Goal: Transaction & Acquisition: Purchase product/service

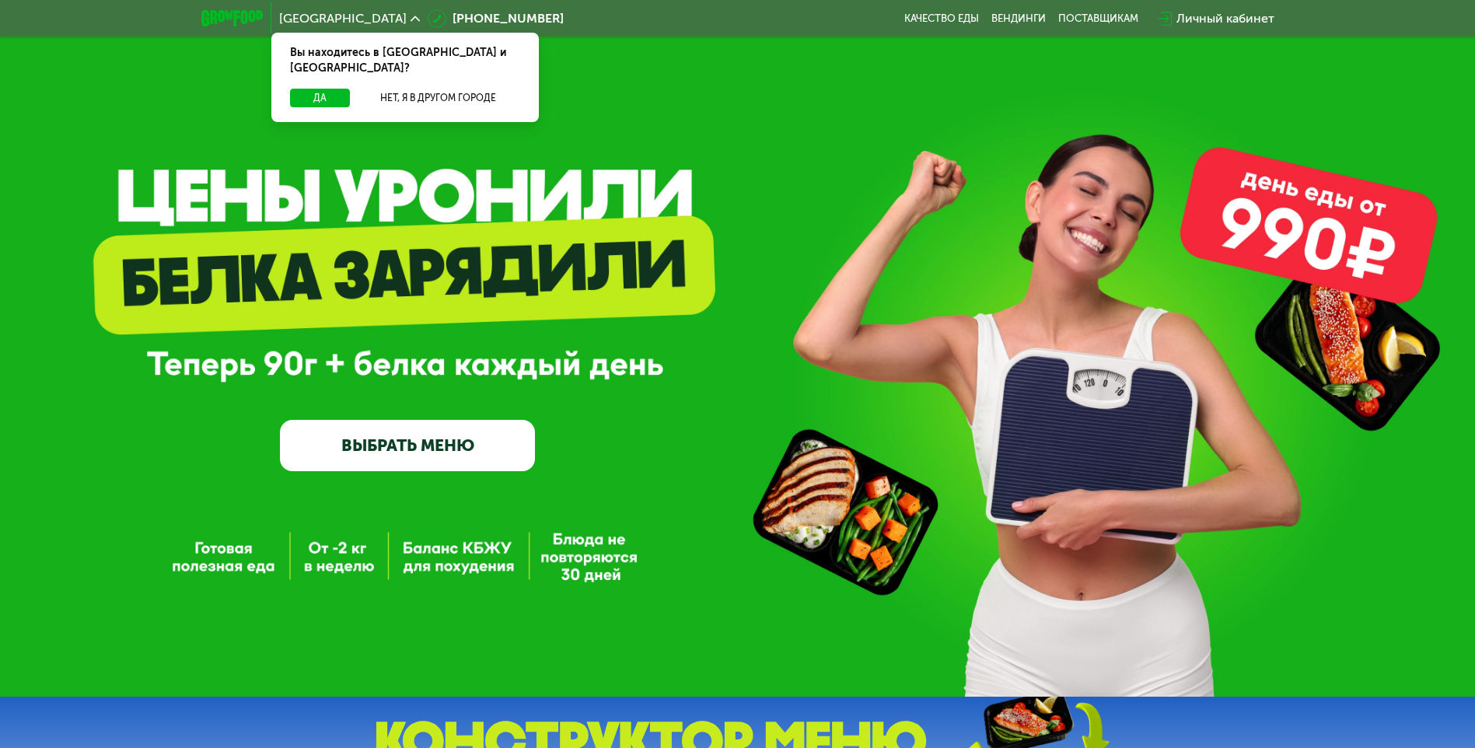
scroll to position [622, 0]
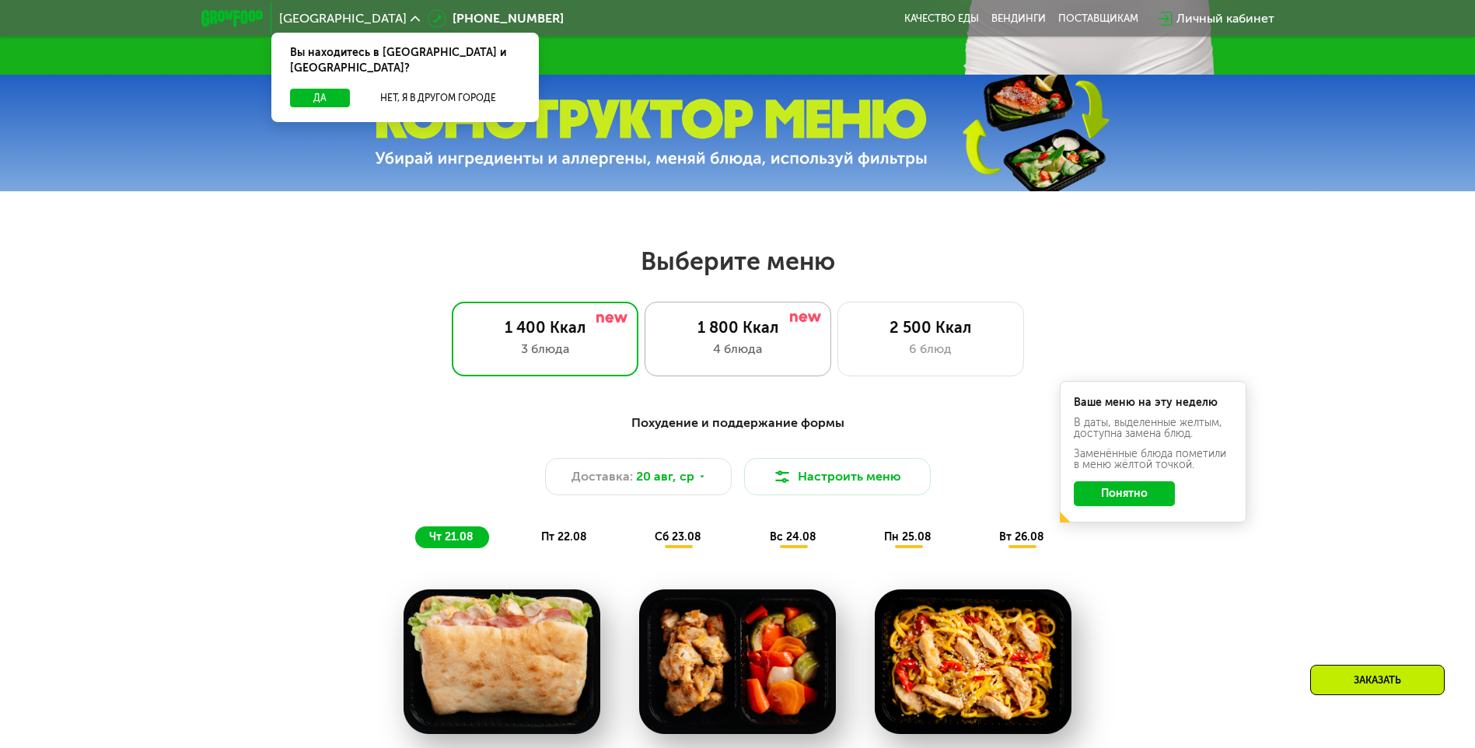
click at [708, 324] on div "1 800 Ккал" at bounding box center [738, 327] width 154 height 19
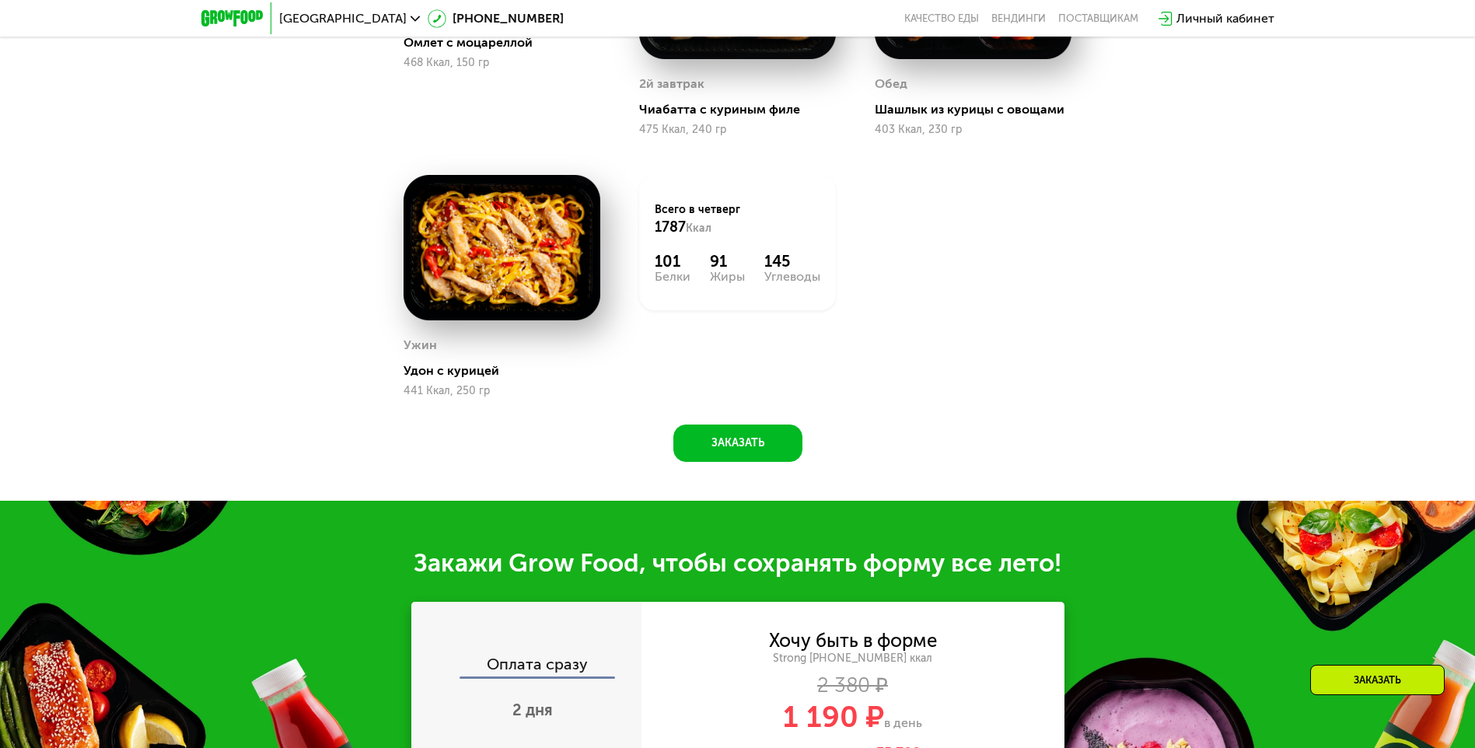
scroll to position [1478, 0]
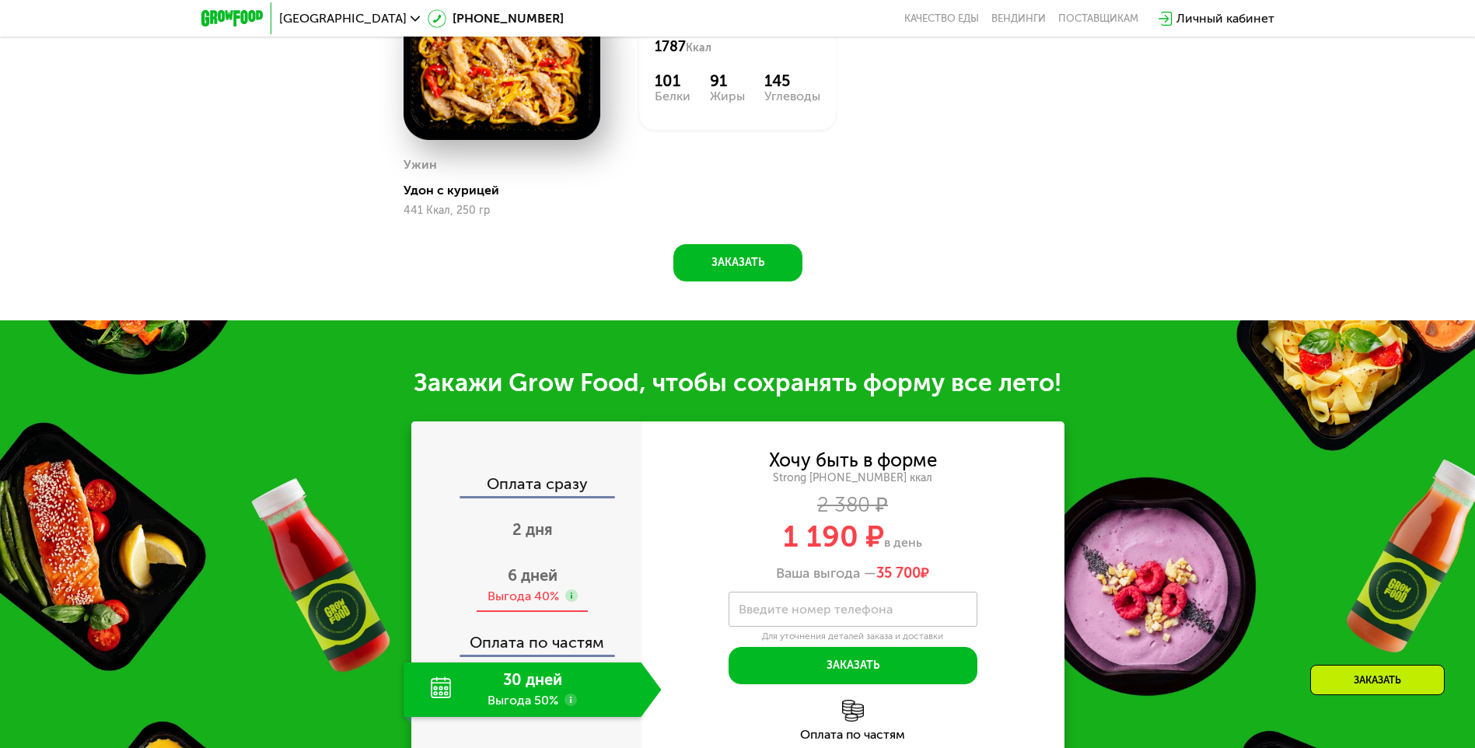
click at [540, 582] on span "6 дней" at bounding box center [533, 575] width 50 height 19
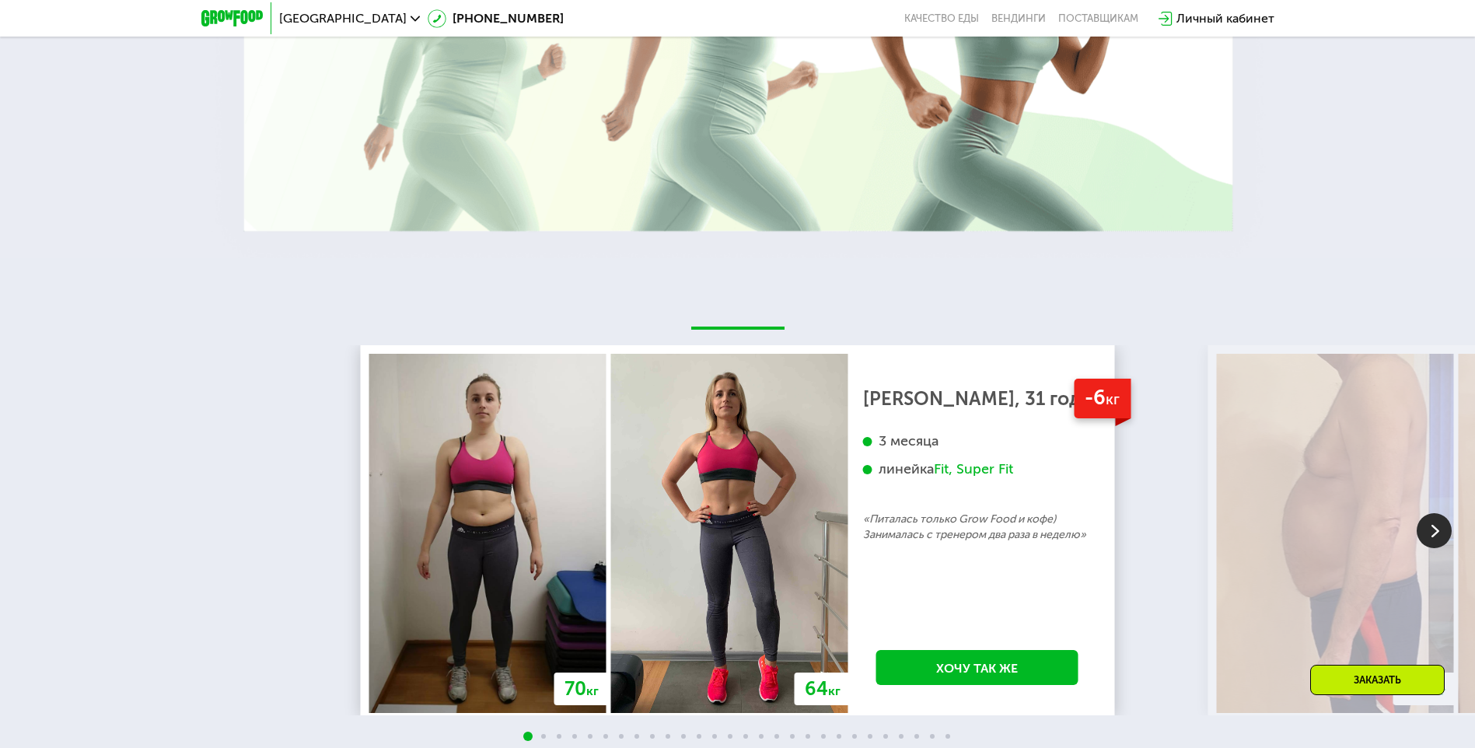
scroll to position [3033, 0]
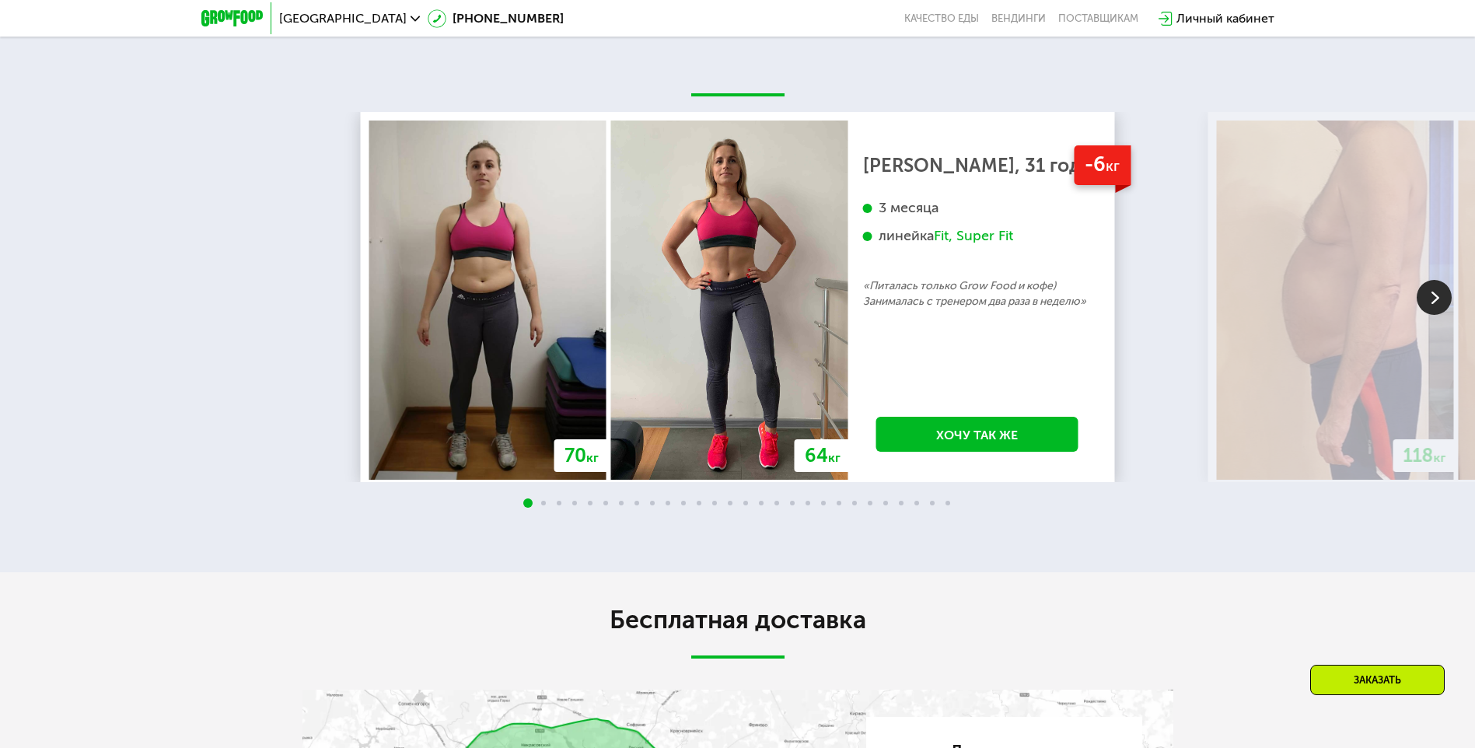
click at [1436, 306] on img at bounding box center [1434, 297] width 35 height 35
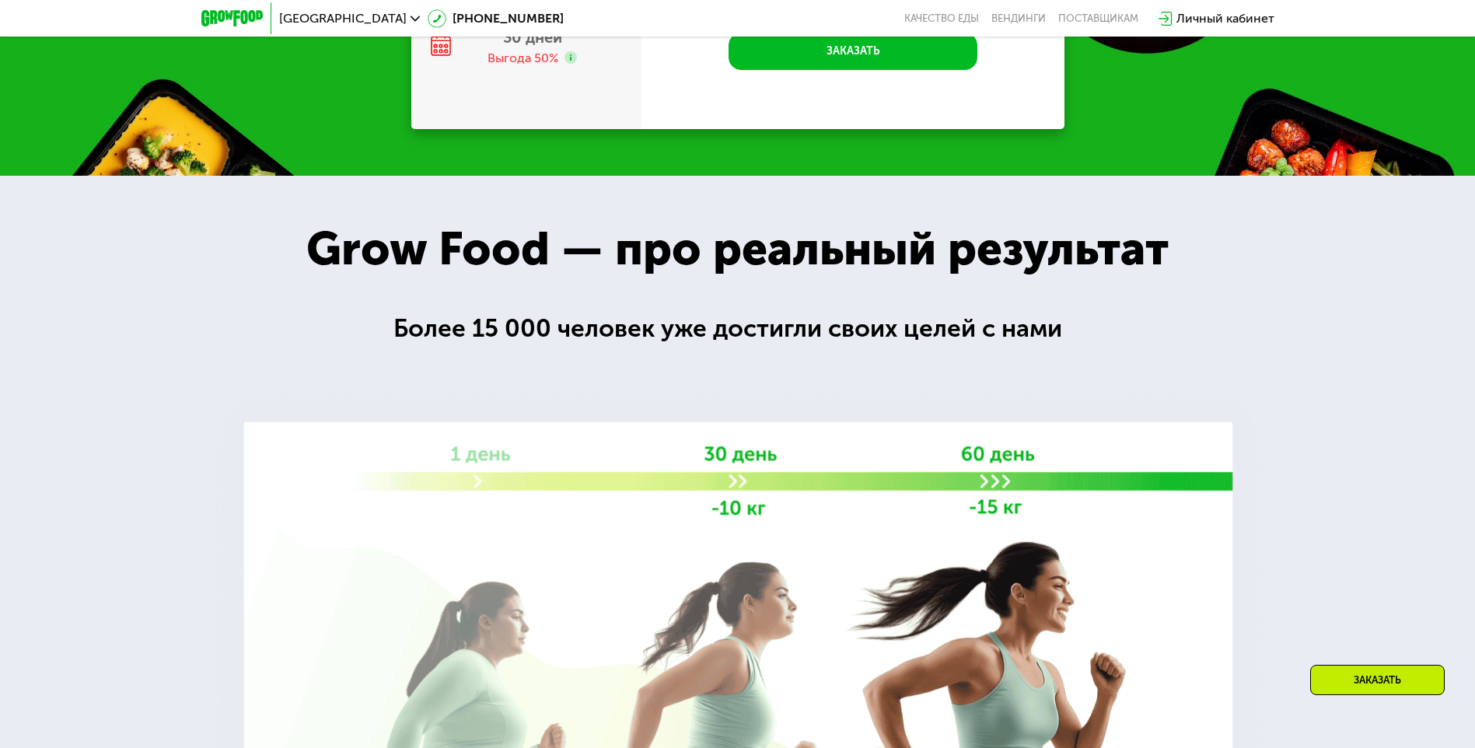
scroll to position [2255, 0]
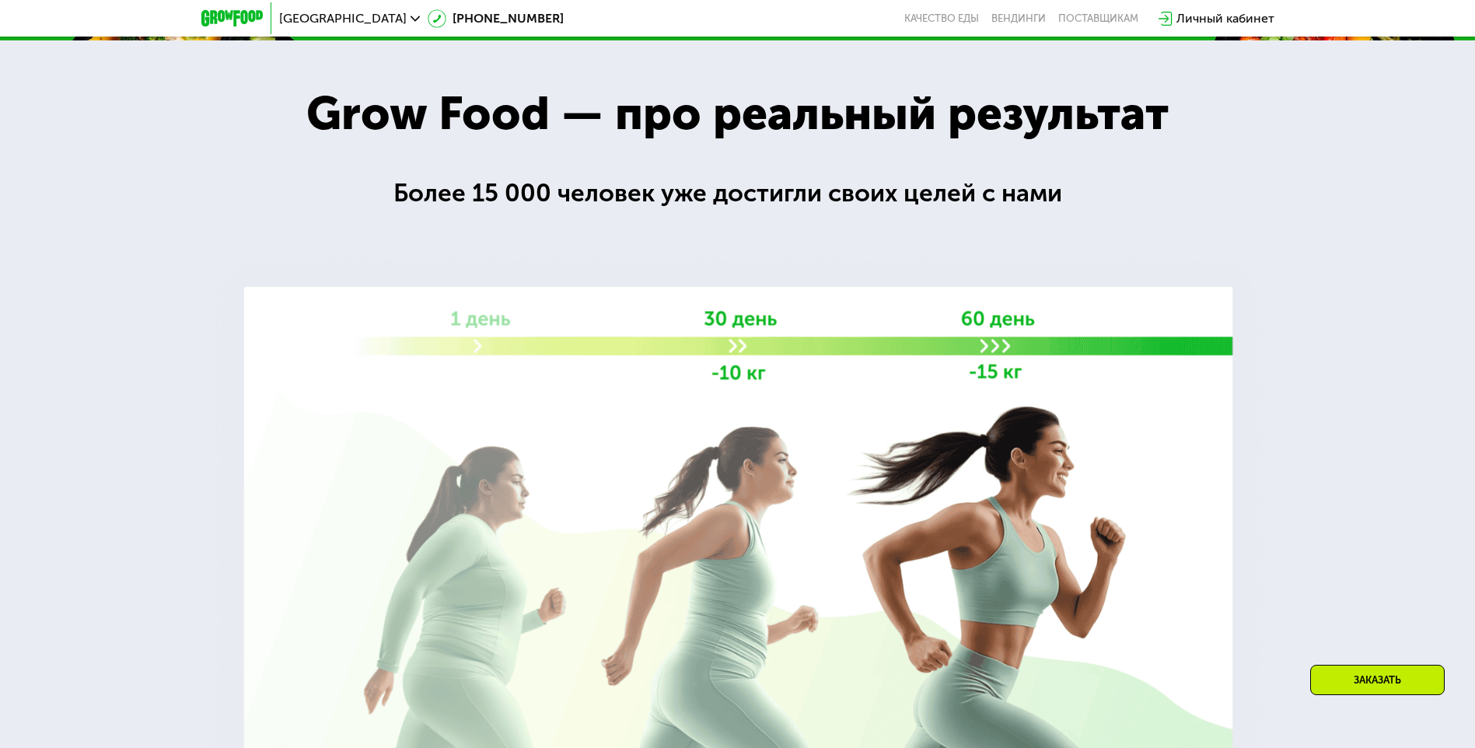
click at [966, 311] on img at bounding box center [738, 531] width 1071 height 571
click at [979, 341] on img at bounding box center [738, 531] width 1071 height 571
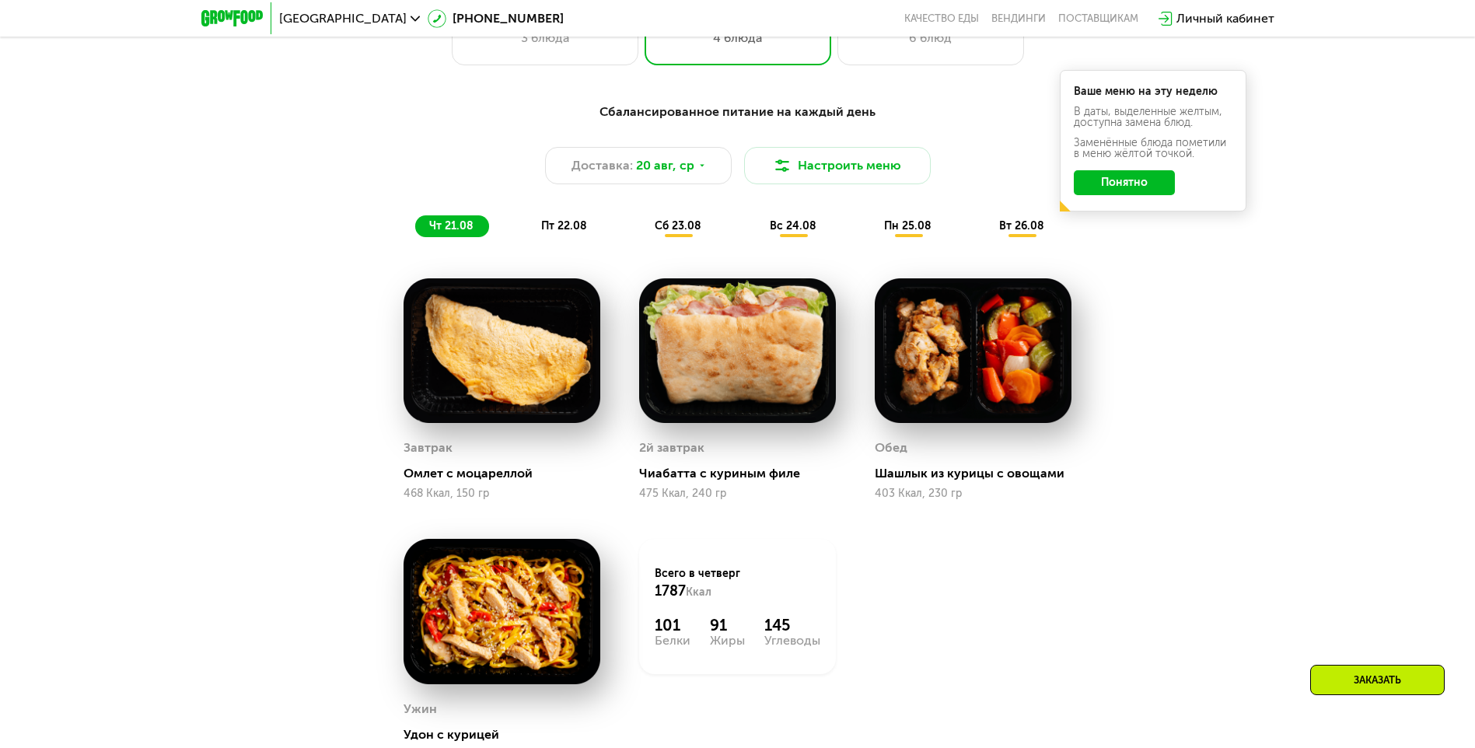
scroll to position [1011, 0]
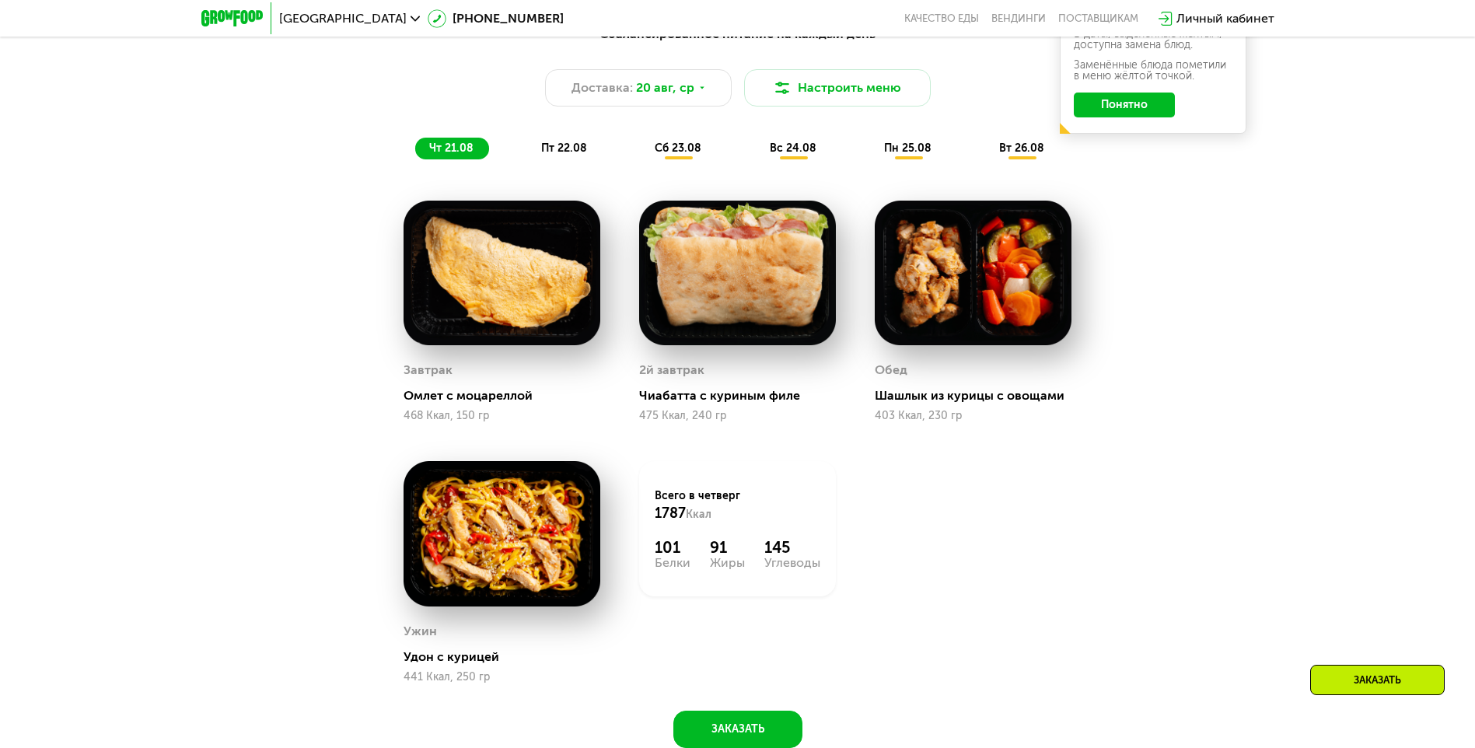
click at [641, 145] on div "пт 22.08" at bounding box center [679, 149] width 76 height 22
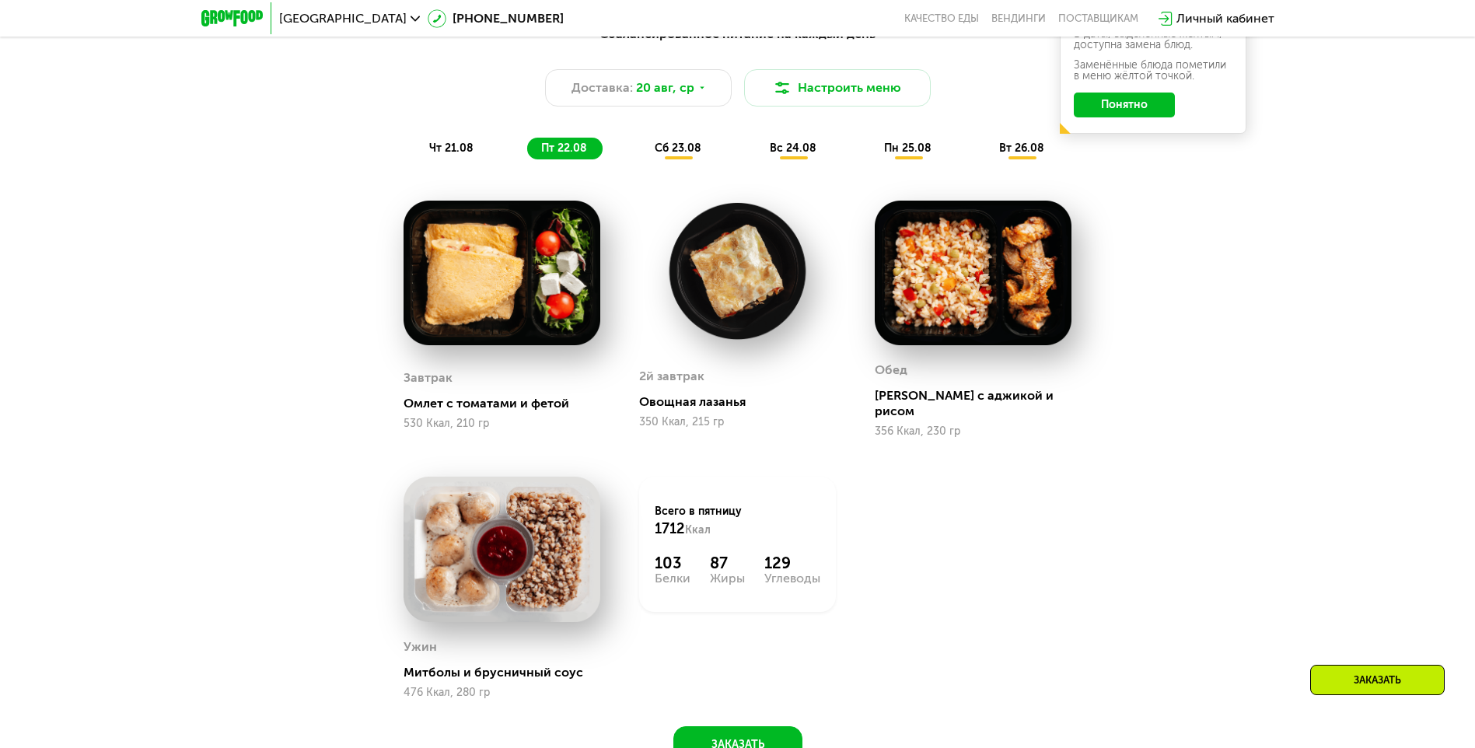
click at [683, 152] on span "сб 23.08" at bounding box center [678, 148] width 47 height 13
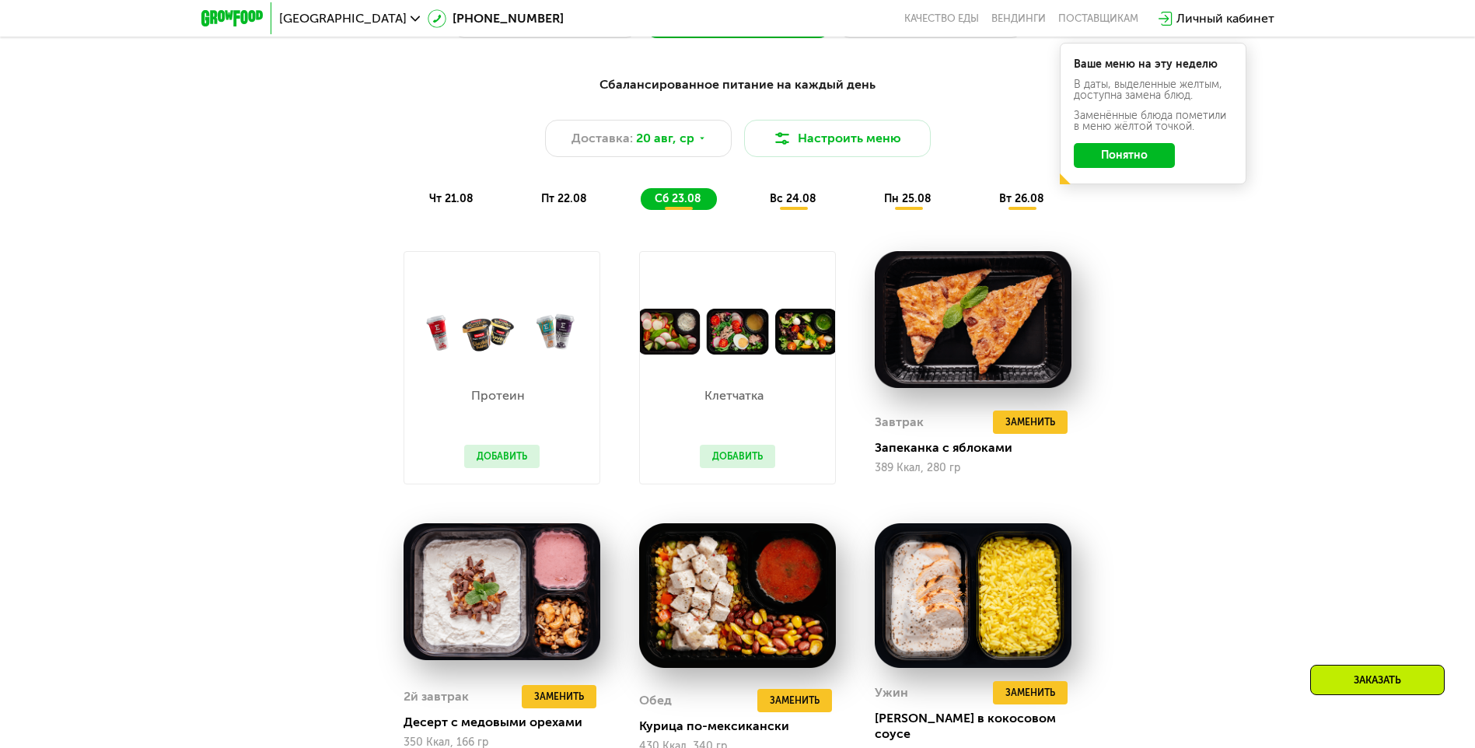
scroll to position [933, 0]
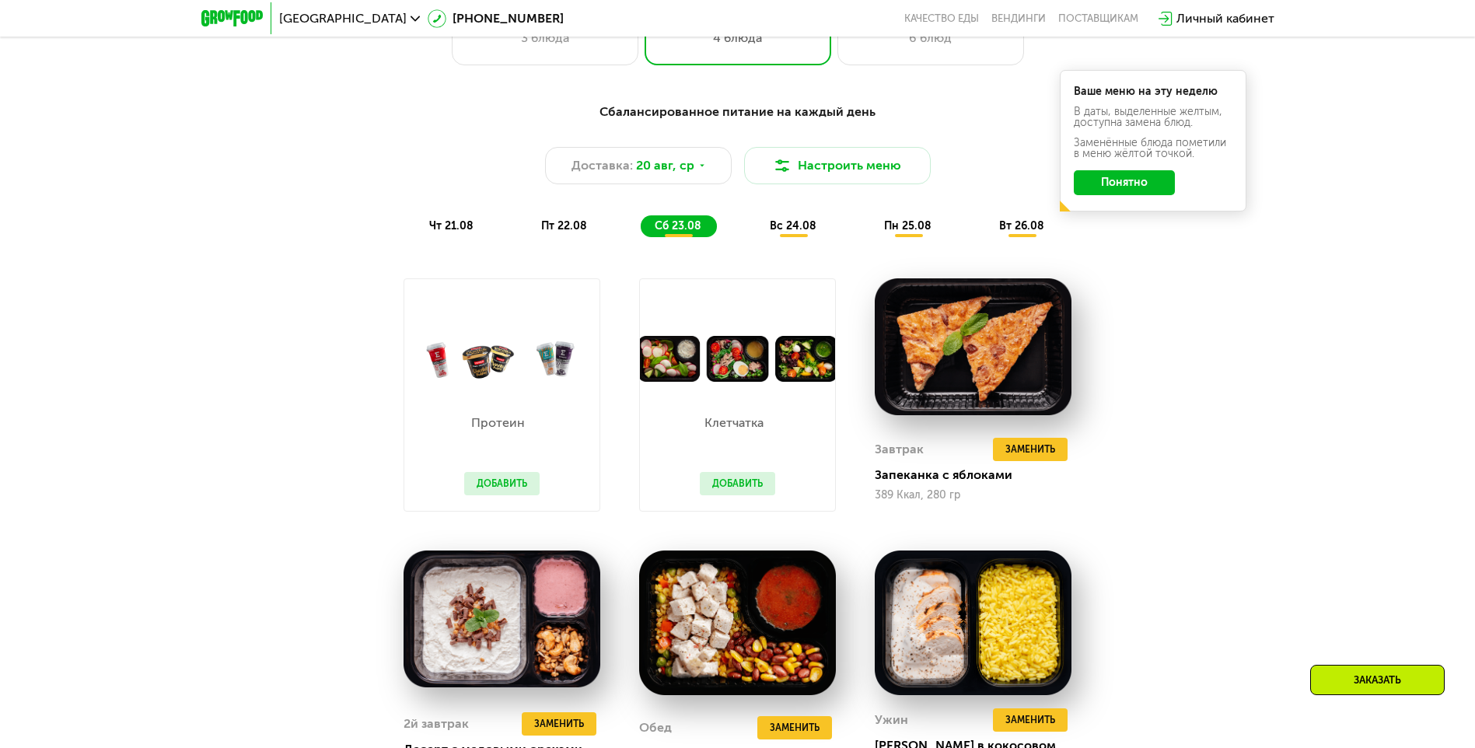
click at [804, 233] on span "вс 24.08" at bounding box center [793, 225] width 47 height 13
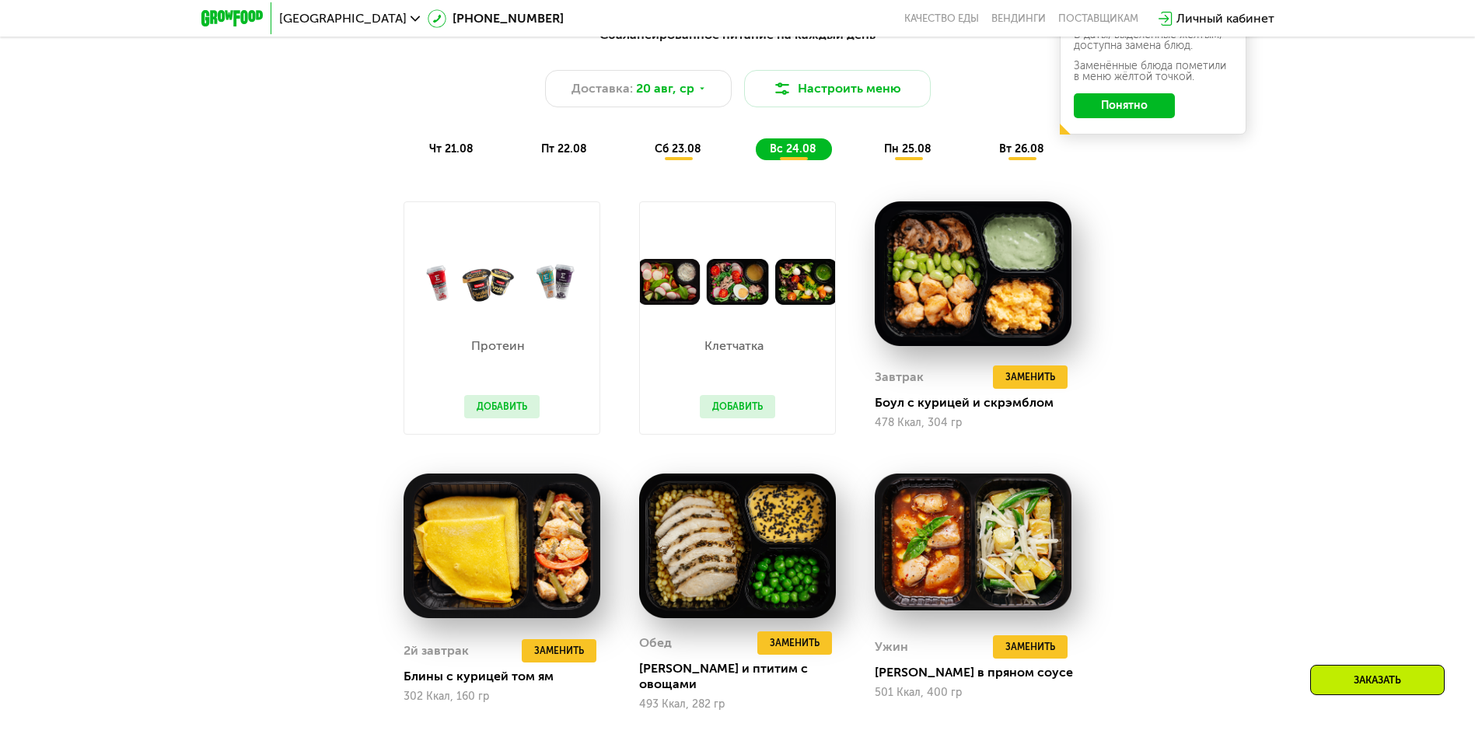
scroll to position [1011, 0]
click at [918, 155] on span "пн 25.08" at bounding box center [907, 148] width 47 height 13
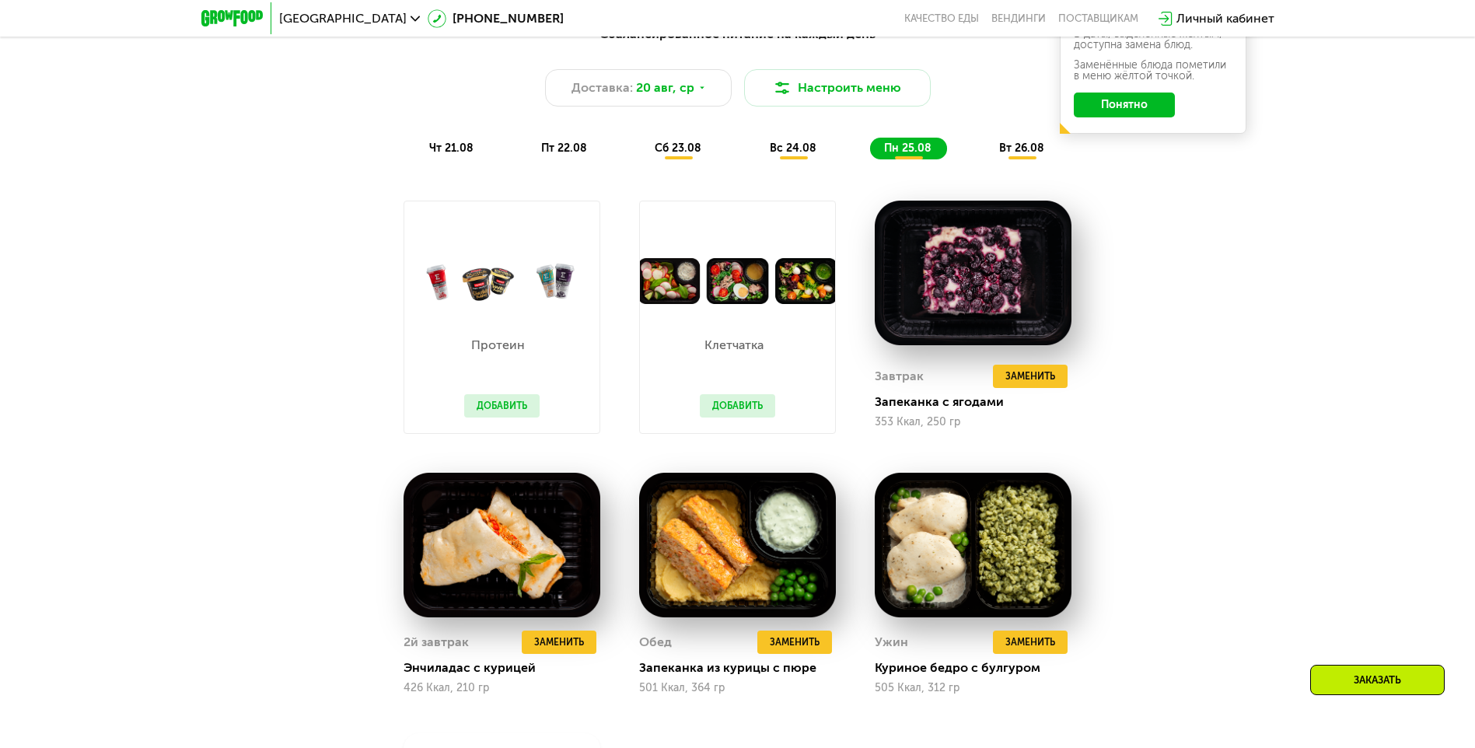
click at [1028, 144] on div "вт 26.08" at bounding box center [1022, 149] width 75 height 22
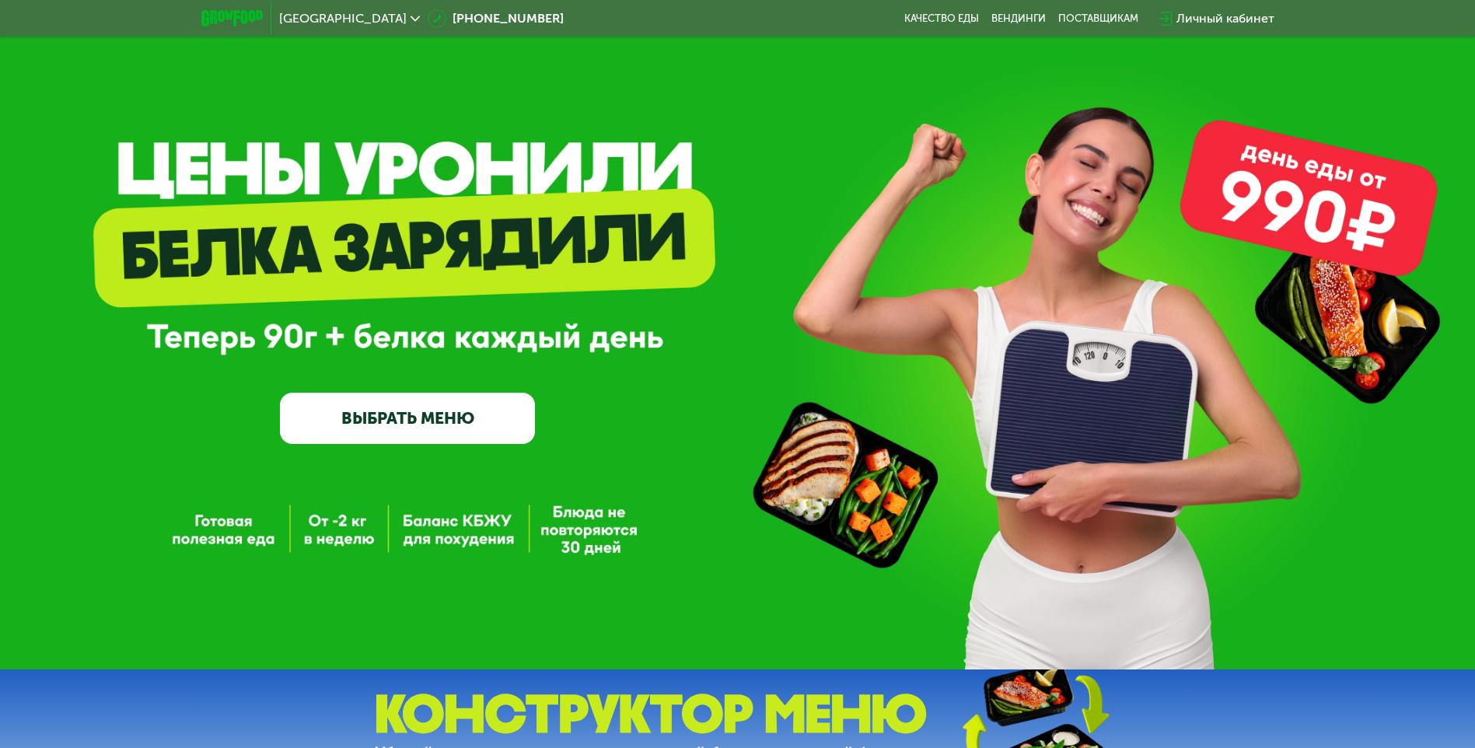
scroll to position [0, 0]
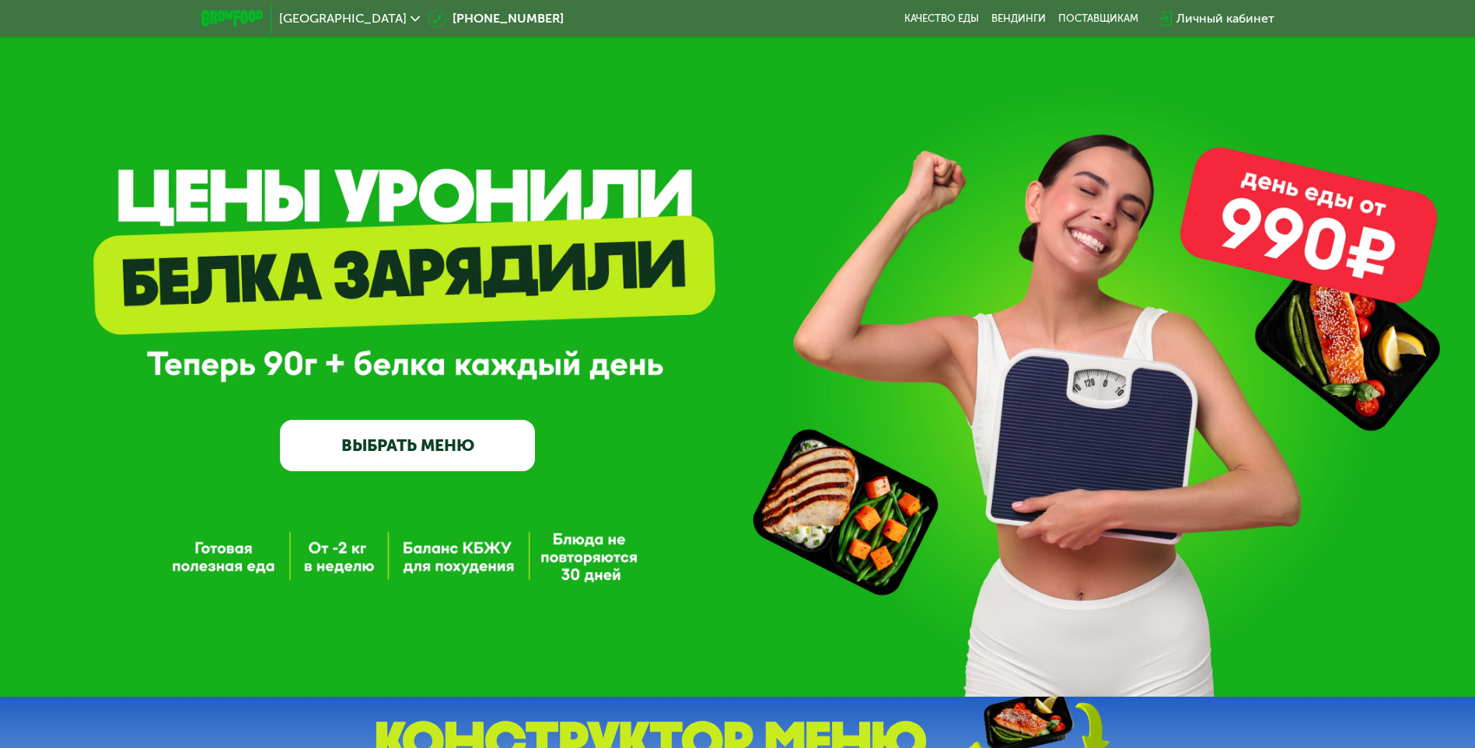
click at [491, 443] on link "ВЫБРАТЬ МЕНЮ" at bounding box center [407, 445] width 255 height 51
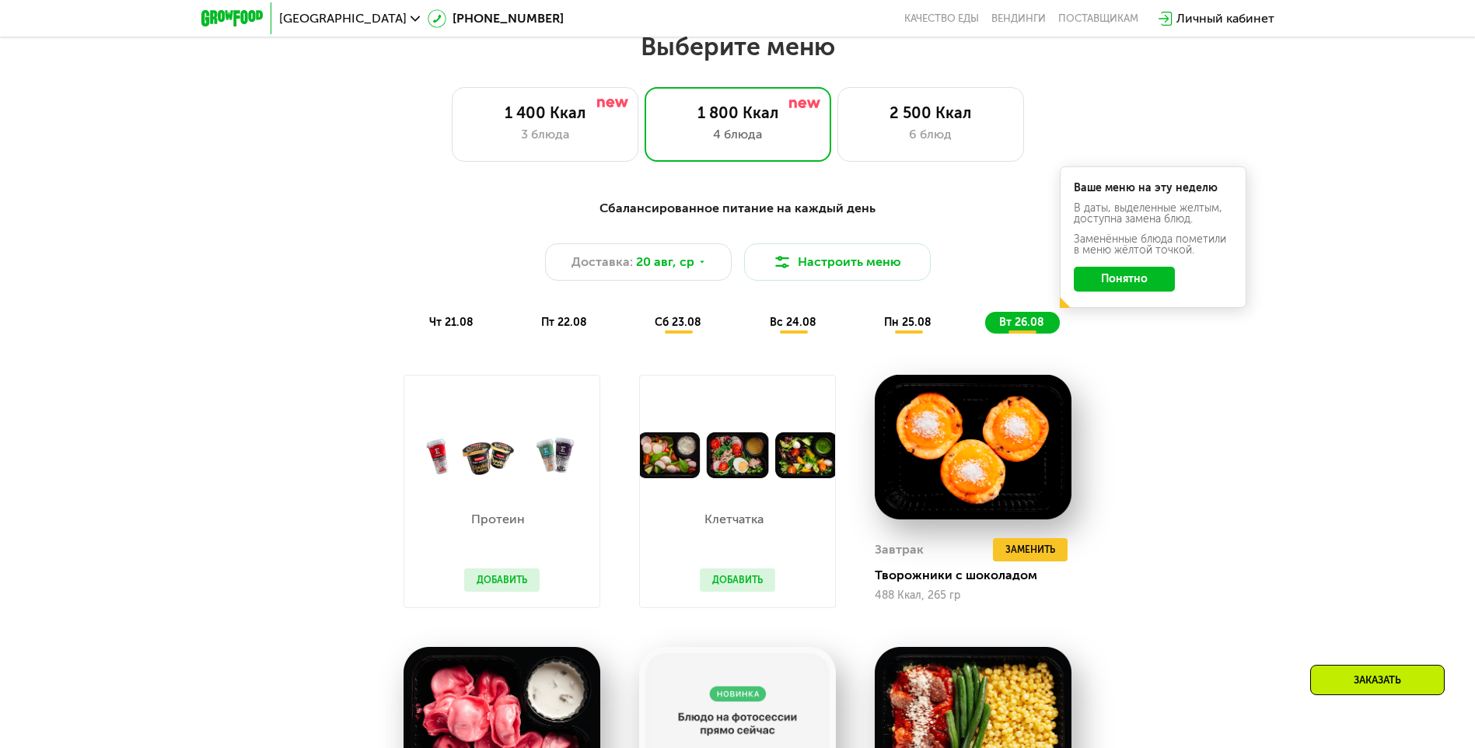
scroll to position [603, 0]
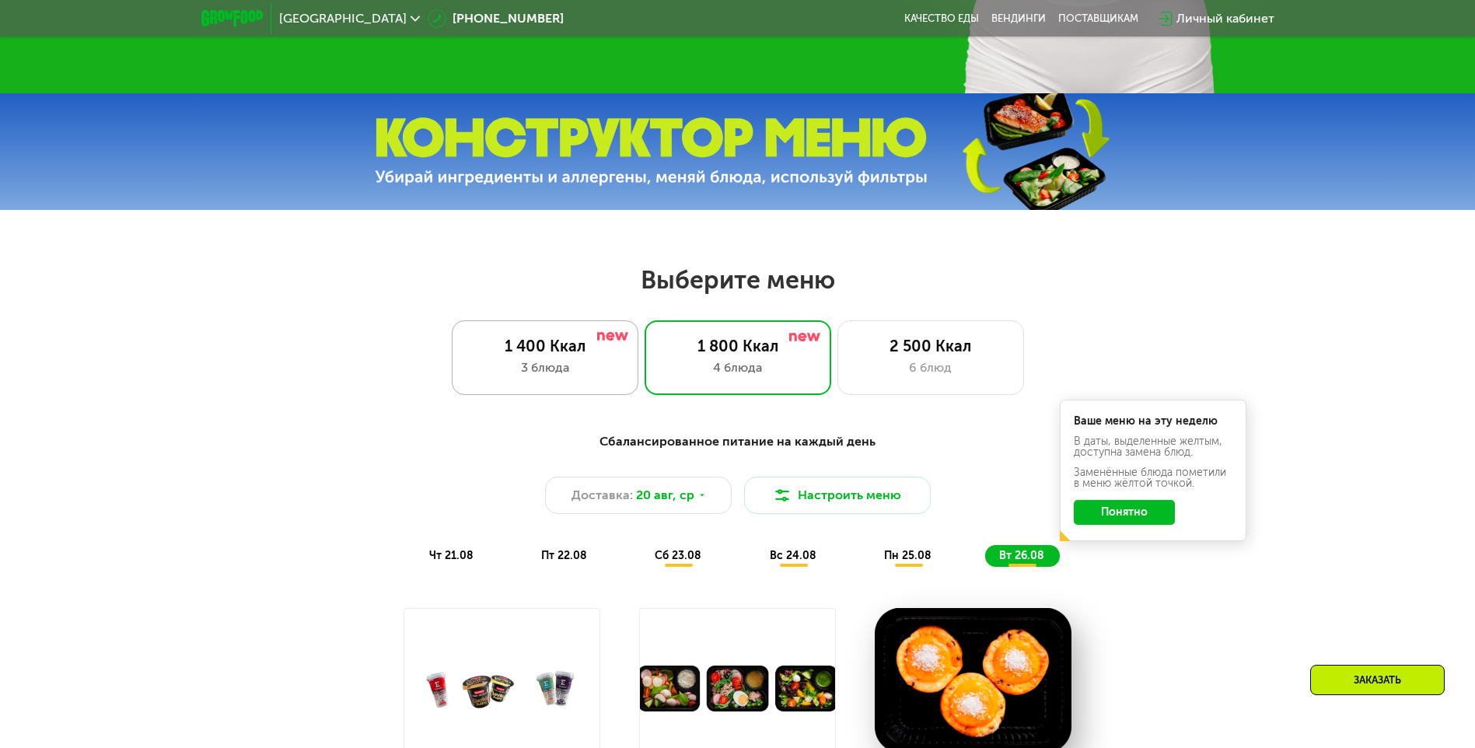
click at [617, 367] on div "3 блюда" at bounding box center [545, 368] width 154 height 19
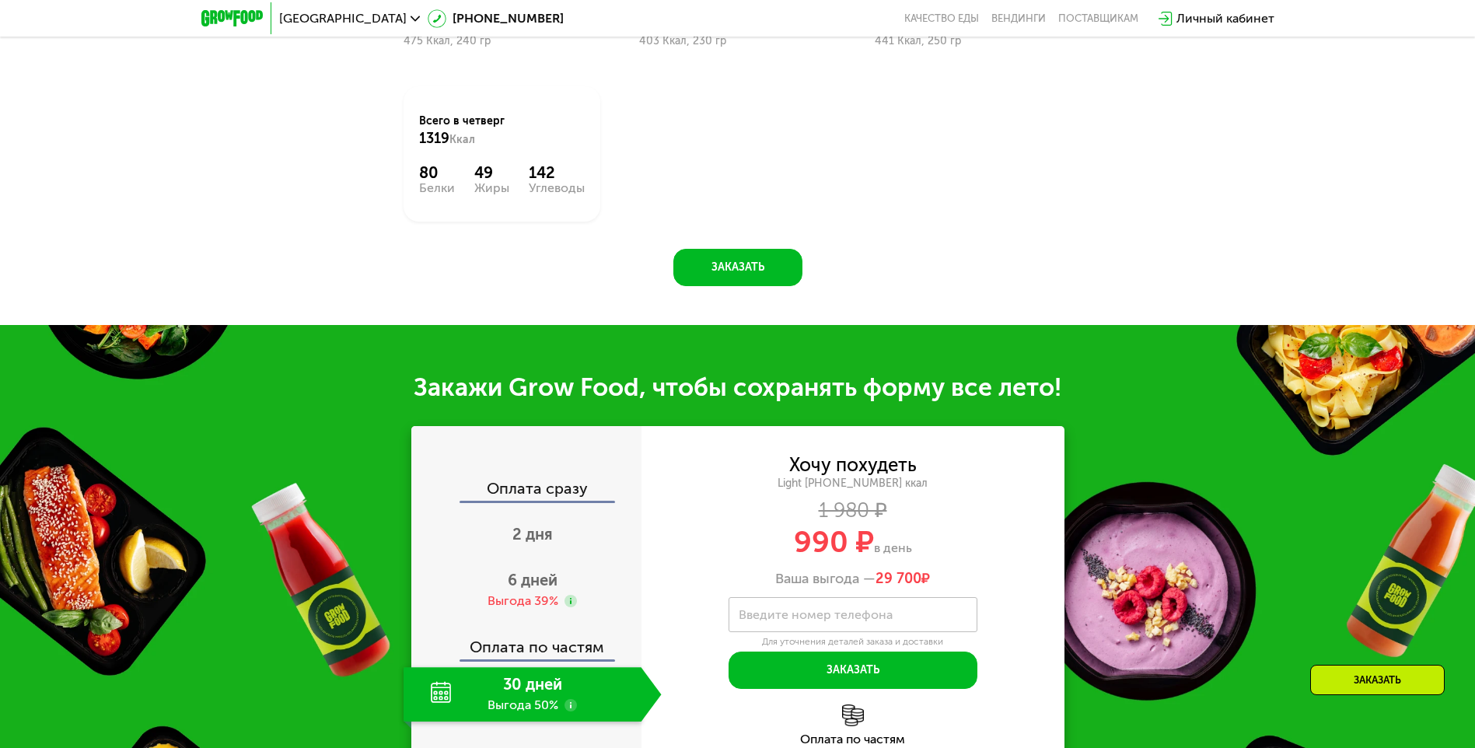
scroll to position [1614, 0]
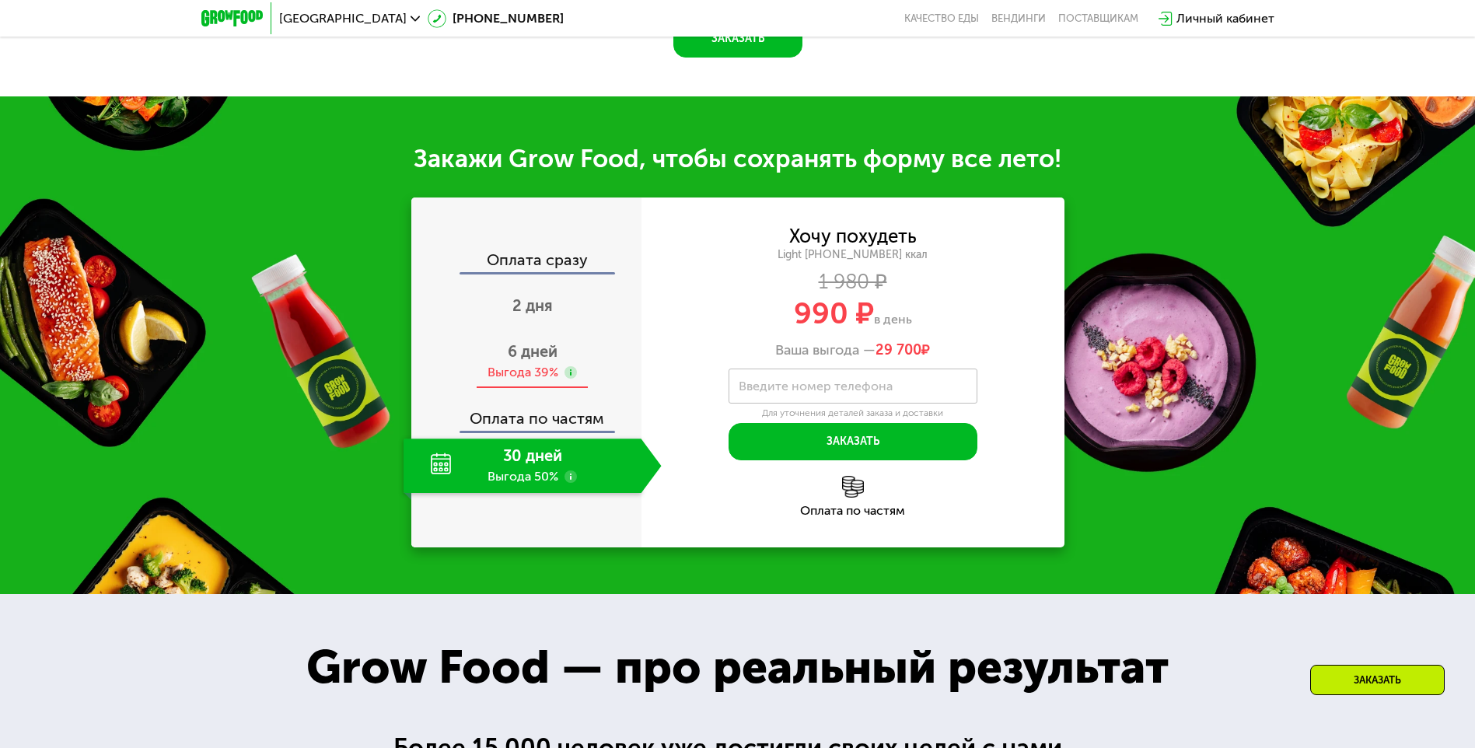
click at [522, 369] on div "6 дней Выгода 39%" at bounding box center [533, 361] width 258 height 54
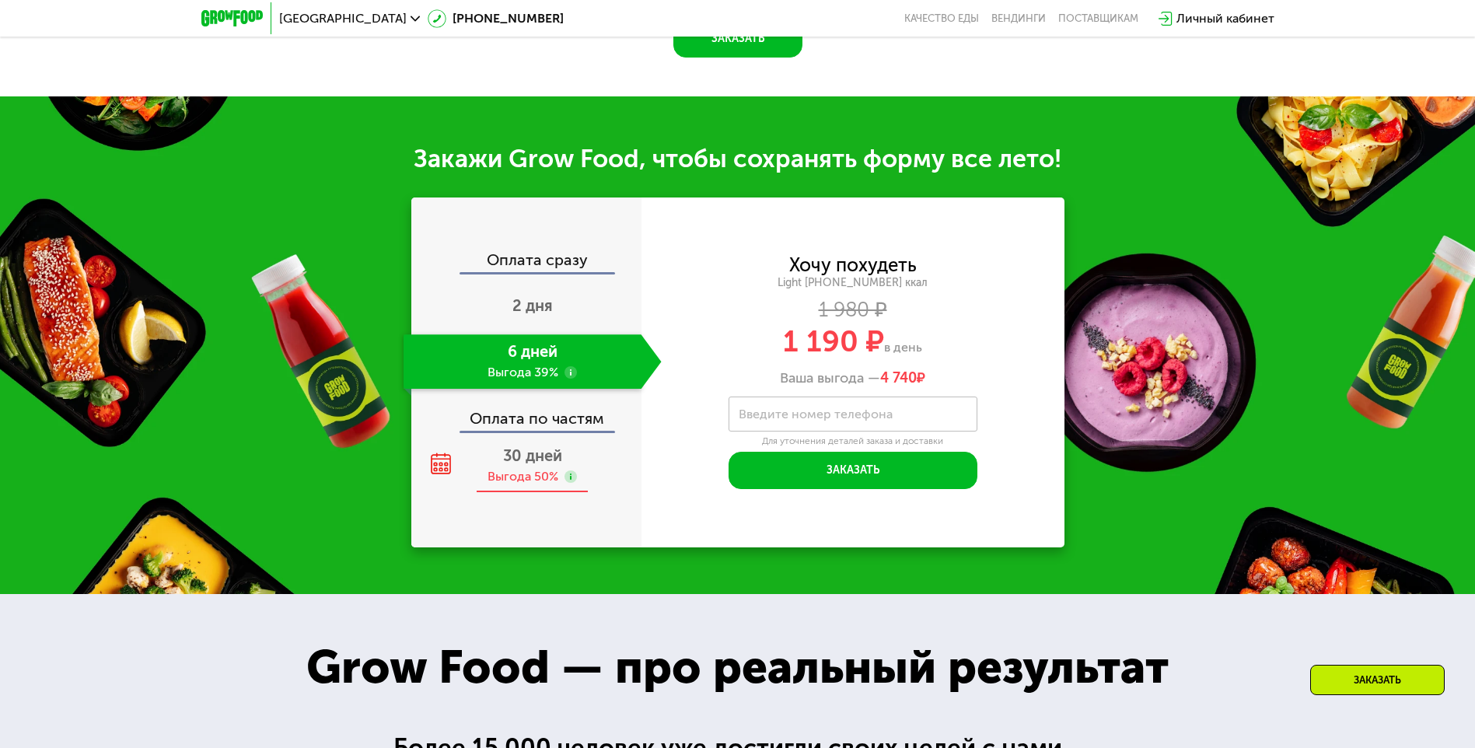
click at [565, 457] on div "30 дней Выгода 50%" at bounding box center [533, 466] width 258 height 54
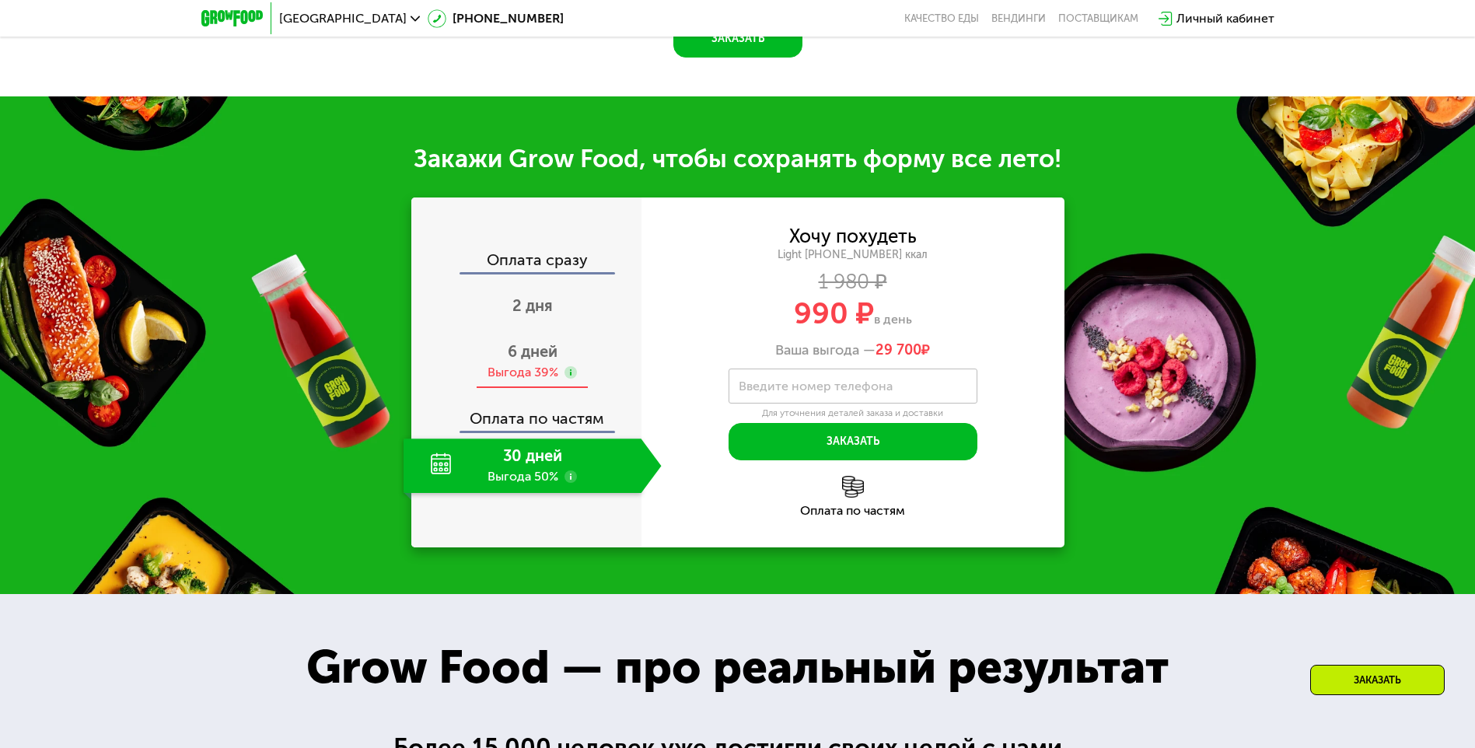
click at [555, 373] on div "Выгода 39%" at bounding box center [523, 372] width 71 height 17
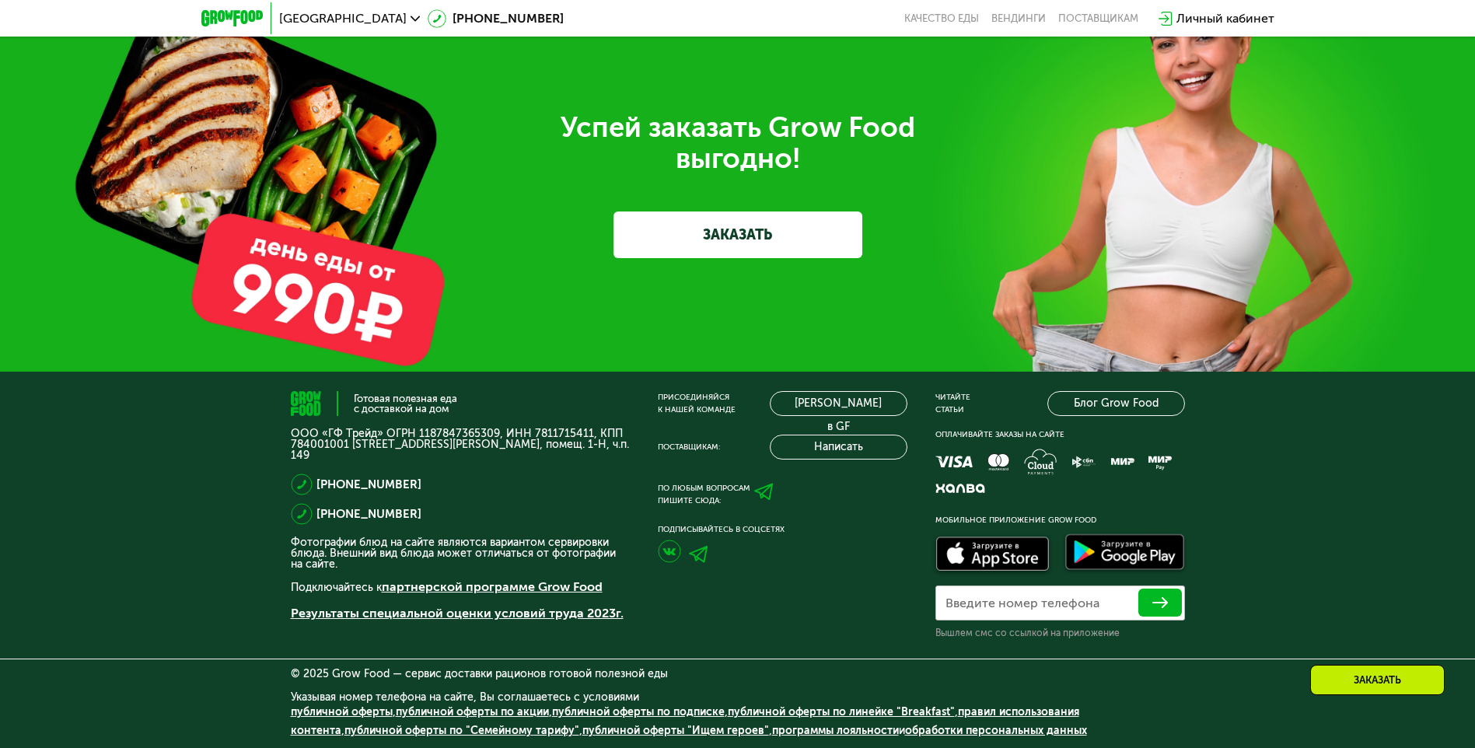
scroll to position [4849, 0]
click at [873, 406] on link "[PERSON_NAME] в GF" at bounding box center [839, 403] width 138 height 25
